Goal: Check status: Check status

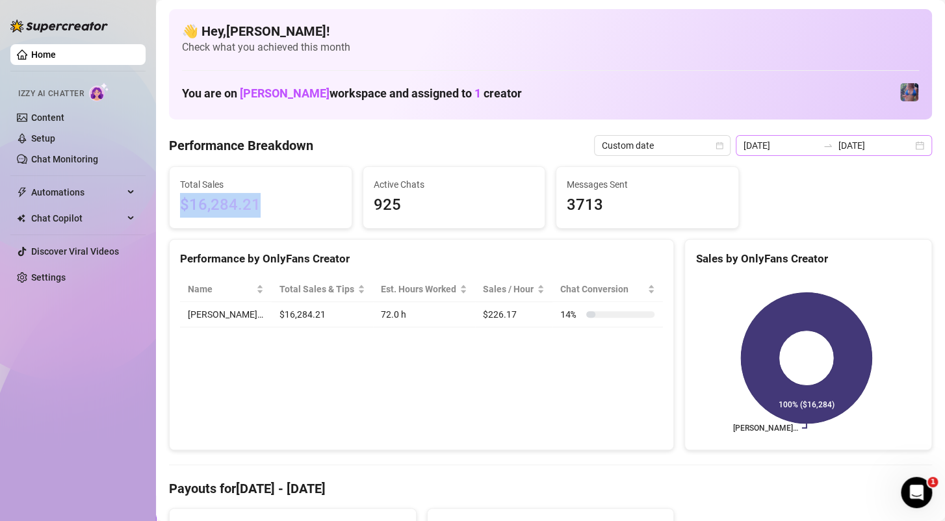
click at [915, 147] on div "[DATE] [DATE]" at bounding box center [834, 145] width 196 height 21
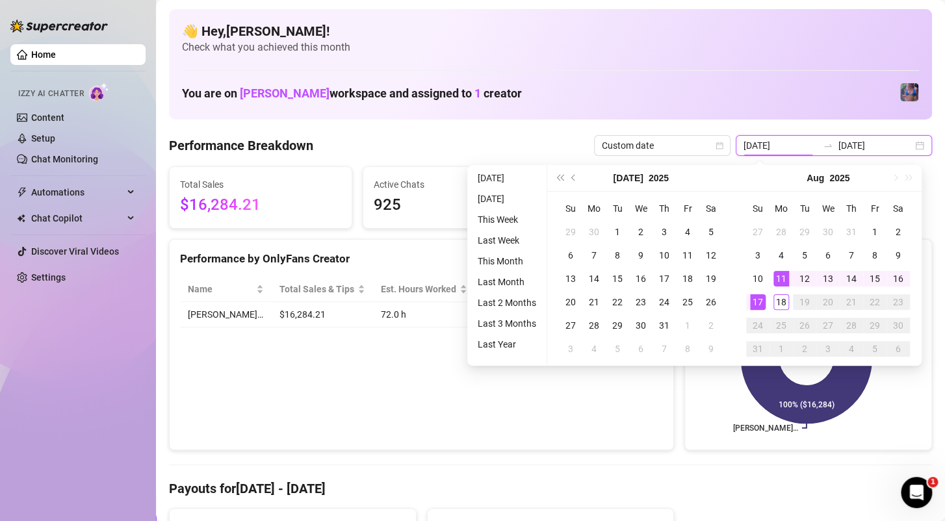
type input "[DATE]"
click at [779, 281] on div "11" at bounding box center [781, 279] width 16 height 16
type input "[DATE]"
click at [758, 296] on div "17" at bounding box center [758, 302] width 16 height 16
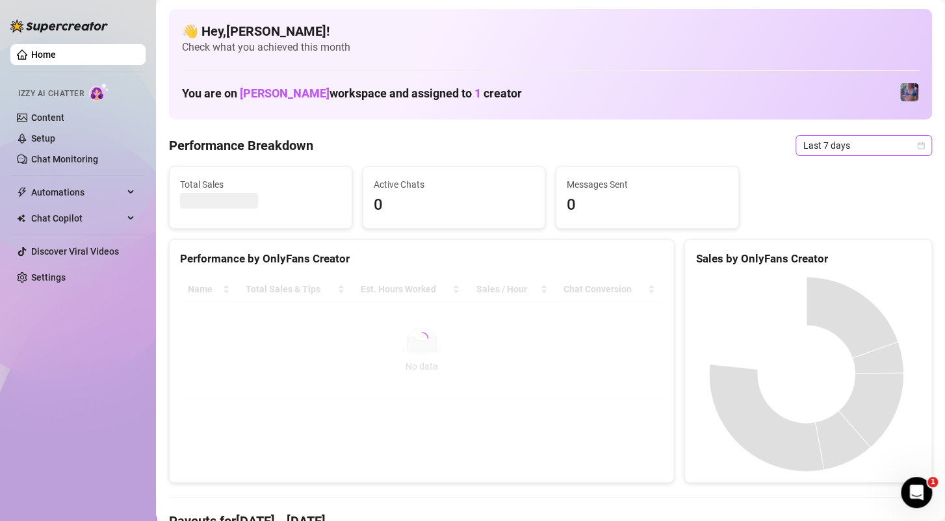
click at [918, 148] on icon "calendar" at bounding box center [921, 145] width 7 height 7
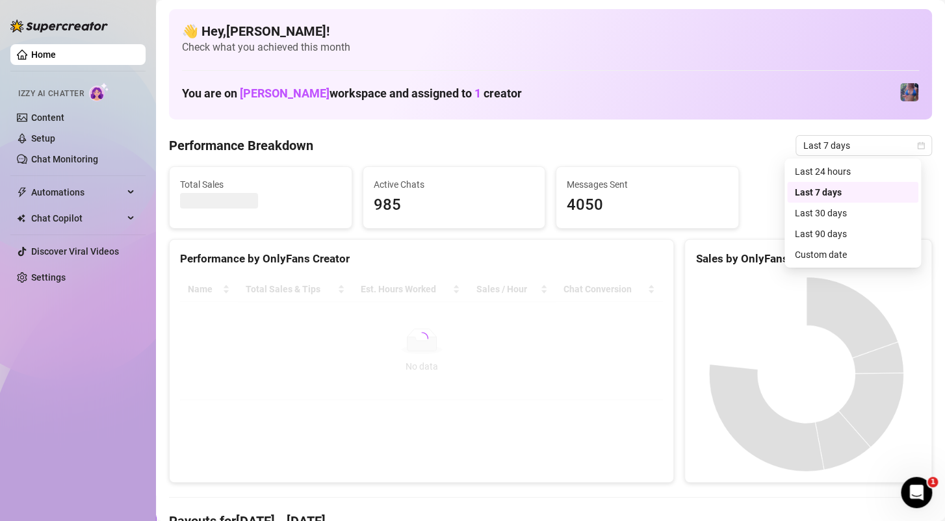
click at [464, 341] on div at bounding box center [421, 338] width 483 height 123
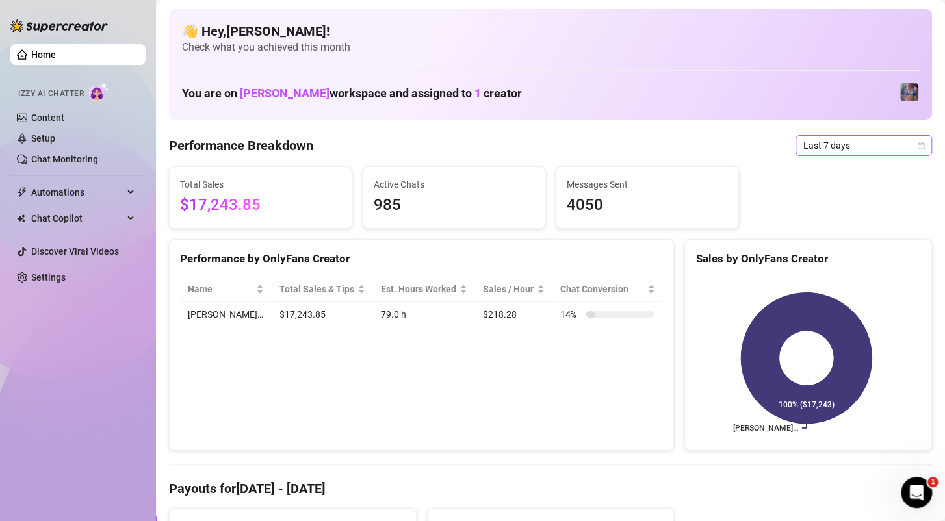
click at [917, 148] on icon "calendar" at bounding box center [921, 146] width 8 height 8
click at [652, 369] on div "Performance by OnlyFans Creator Name Total Sales & Tips Est. Hours Worked Sales…" at bounding box center [421, 345] width 505 height 212
click at [918, 148] on icon "calendar" at bounding box center [921, 145] width 7 height 7
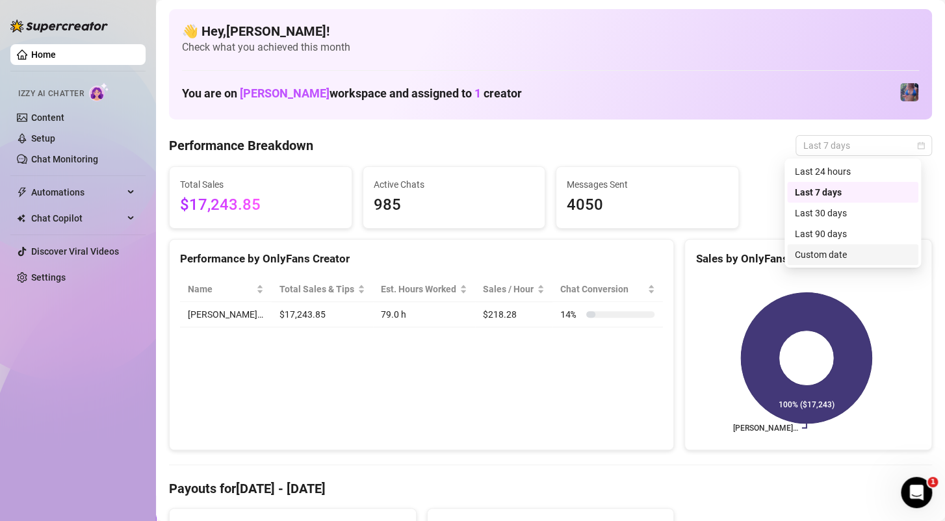
click at [812, 252] on div "Custom date" at bounding box center [853, 255] width 116 height 14
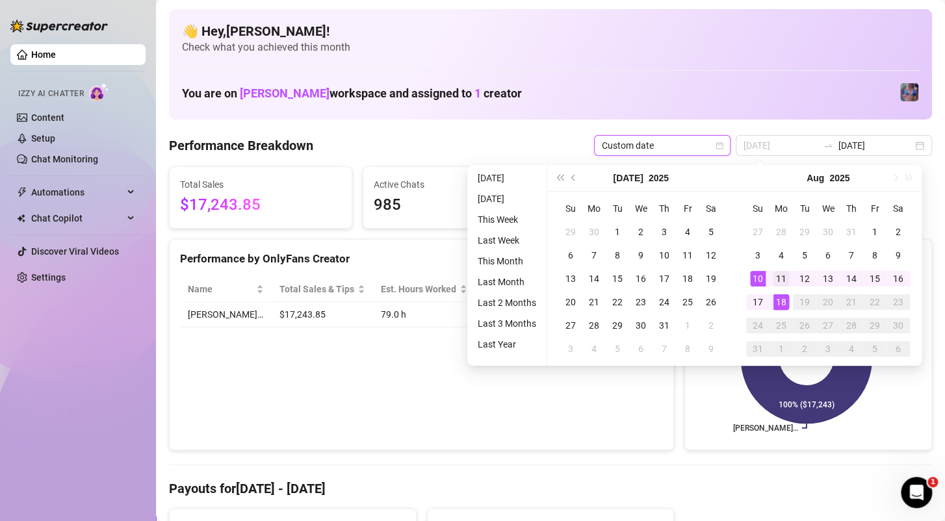
type input "[DATE]"
click at [786, 275] on div "11" at bounding box center [781, 279] width 16 height 16
type input "[DATE]"
click at [755, 300] on div "17" at bounding box center [758, 302] width 16 height 16
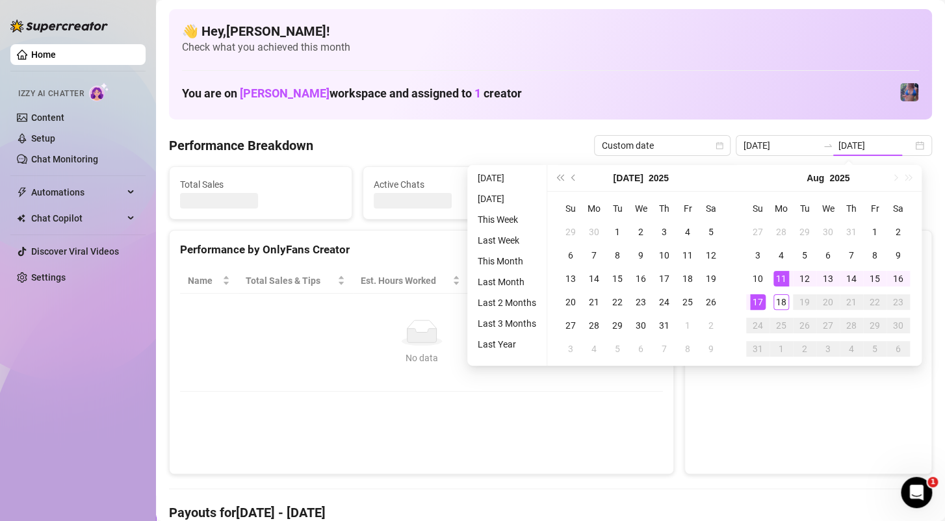
type input "[DATE]"
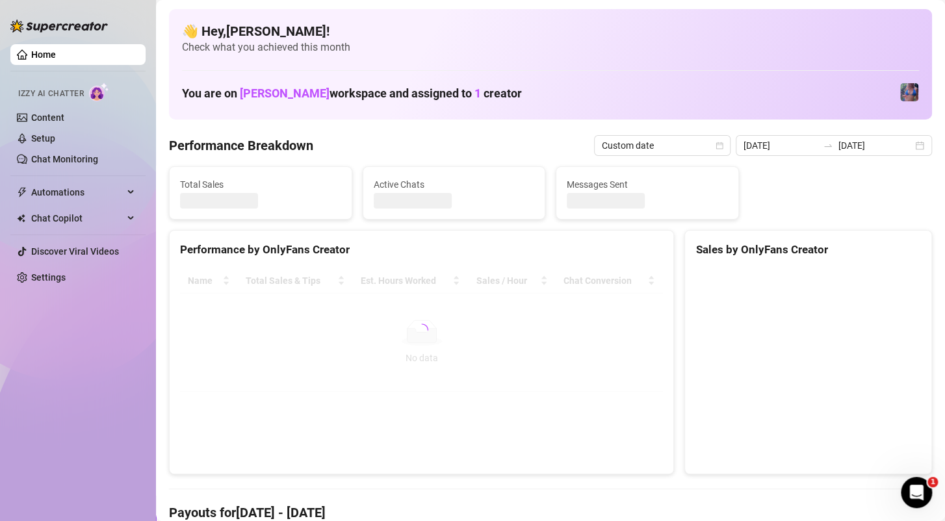
click at [363, 319] on div at bounding box center [421, 329] width 483 height 123
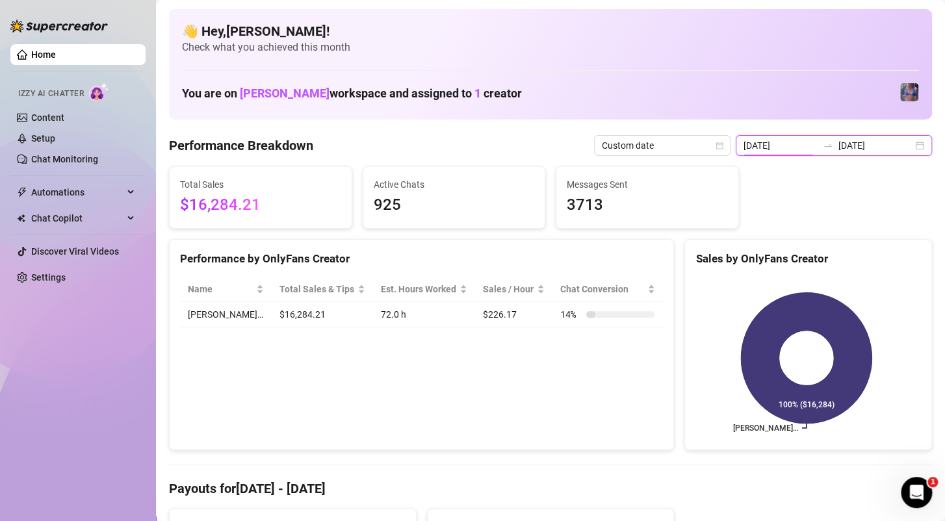
click at [780, 147] on input "[DATE]" at bounding box center [780, 145] width 74 height 14
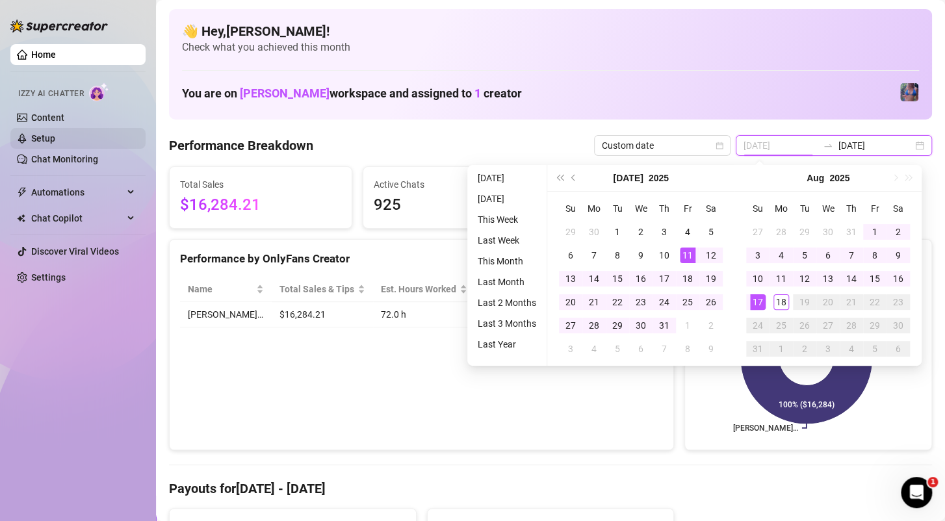
type input "[DATE]"
